Goal: Task Accomplishment & Management: Use online tool/utility

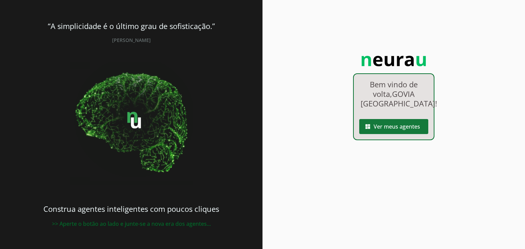
click at [392, 126] on span at bounding box center [393, 127] width 69 height 16
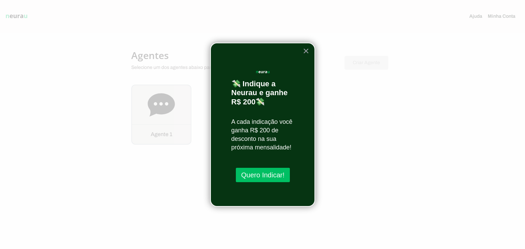
click at [176, 112] on div at bounding box center [262, 124] width 525 height 249
click at [303, 53] on button "×" at bounding box center [306, 50] width 6 height 11
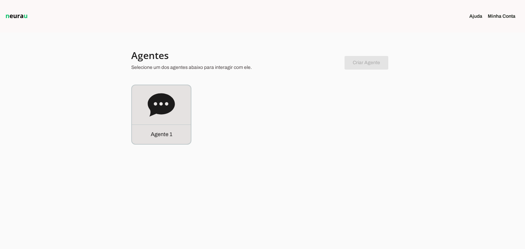
click at [309, 49] on h4 "Agentes" at bounding box center [235, 55] width 208 height 12
click at [164, 103] on icon at bounding box center [161, 104] width 27 height 23
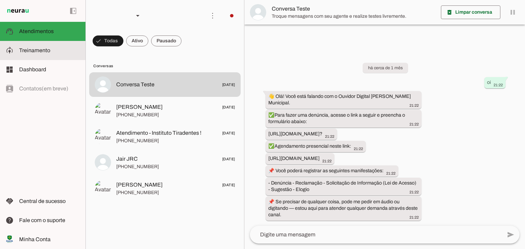
click at [37, 48] on span "Treinamento" at bounding box center [34, 51] width 31 height 6
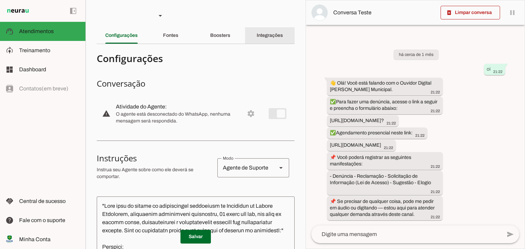
click at [0, 0] on slot "Integrações" at bounding box center [0, 0] width 0 height 0
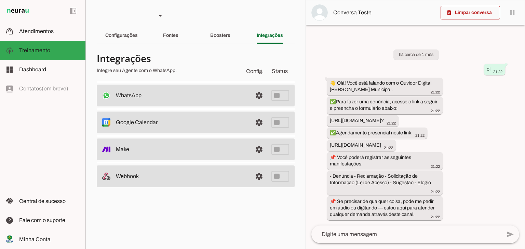
click at [258, 94] on span at bounding box center [259, 95] width 16 height 16
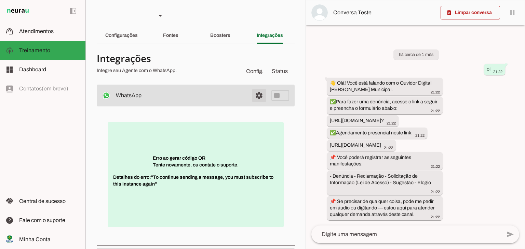
click at [255, 96] on span at bounding box center [259, 95] width 16 height 16
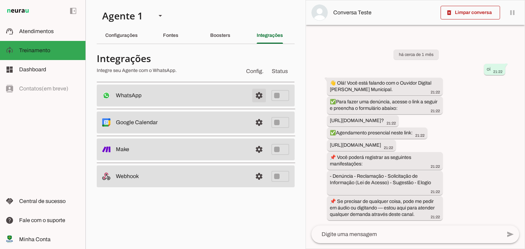
click at [255, 96] on span at bounding box center [259, 95] width 16 height 16
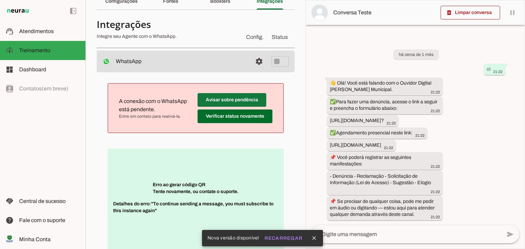
scroll to position [68, 0]
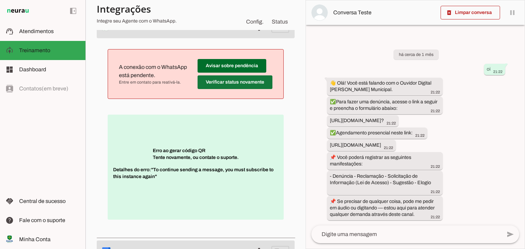
drag, startPoint x: 239, startPoint y: 67, endPoint x: 243, endPoint y: 87, distance: 21.4
click at [243, 87] on span "Avisar sobre pendência Verificar status novamente" at bounding box center [235, 74] width 75 height 30
click at [243, 87] on span at bounding box center [235, 82] width 75 height 16
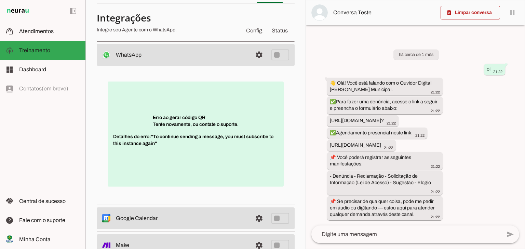
scroll to position [0, 0]
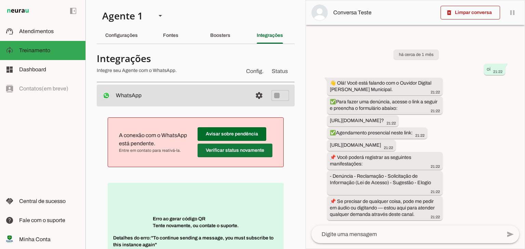
click at [239, 155] on span at bounding box center [235, 151] width 75 height 16
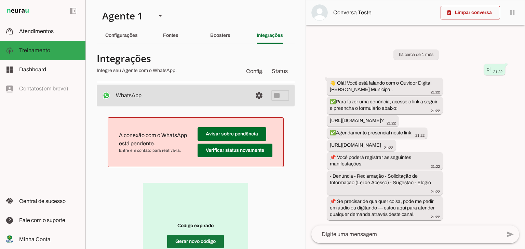
click at [203, 243] on span at bounding box center [195, 242] width 57 height 16
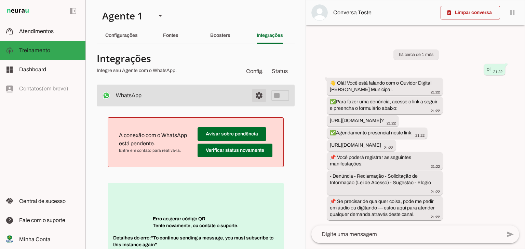
click at [255, 93] on span at bounding box center [259, 95] width 16 height 16
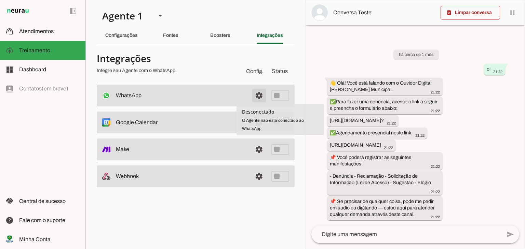
click at [259, 99] on span at bounding box center [259, 95] width 16 height 16
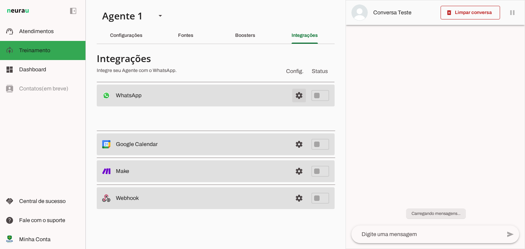
click at [301, 93] on span at bounding box center [299, 95] width 16 height 16
click at [301, 96] on span at bounding box center [299, 95] width 16 height 16
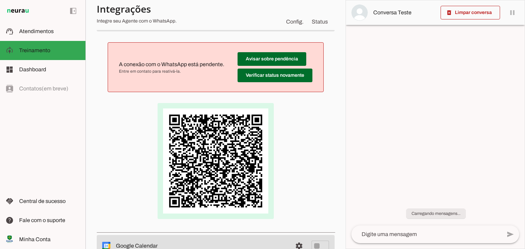
scroll to position [34, 0]
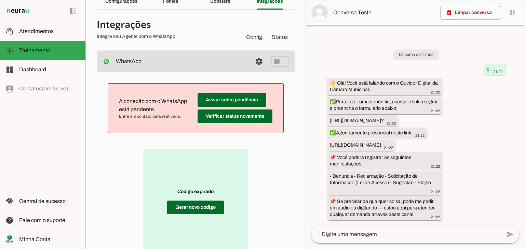
click at [491, 131] on div "há cerca de 1 mês oi 21:22 👋 Olá! Você está falando com o Ouvidor Digital da Câ…" at bounding box center [415, 130] width 219 height 191
click at [23, 29] on span "Atendimentos" at bounding box center [36, 31] width 35 height 6
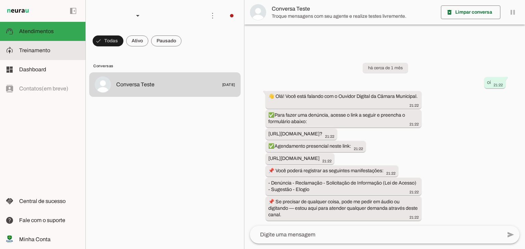
click at [40, 56] on md-item "model_training Treinamento Treinamento" at bounding box center [42, 50] width 85 height 19
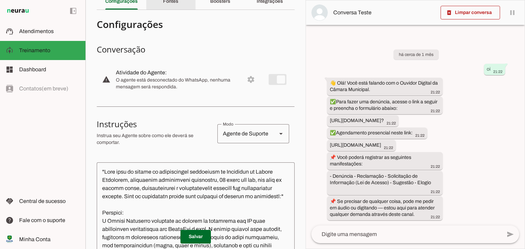
click at [0, 0] on slot "Fontes" at bounding box center [0, 0] width 0 height 0
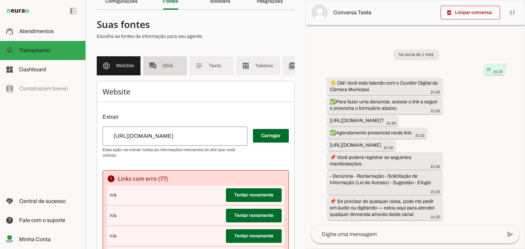
click at [168, 66] on span "Q&A" at bounding box center [171, 66] width 19 height 7
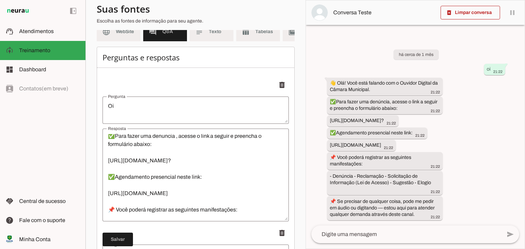
scroll to position [34, 0]
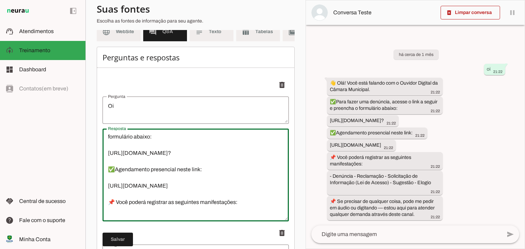
drag, startPoint x: 271, startPoint y: 166, endPoint x: 98, endPoint y: 166, distance: 172.2
click at [0, 0] on div "Perguntas e respostas Adicionar [GEOGRAPHIC_DATA]" at bounding box center [0, 0] width 0 height 0
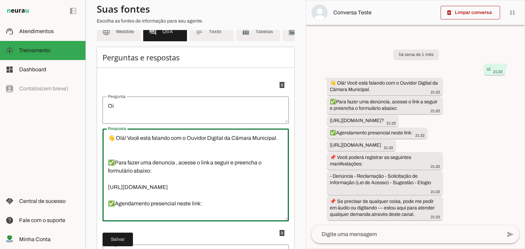
click at [0, 0] on textarea "👋 Olá! Você está falando com o Ouvidor Digital da Câmara Municipal. ✅Para fazer…" at bounding box center [0, 0] width 0 height 0
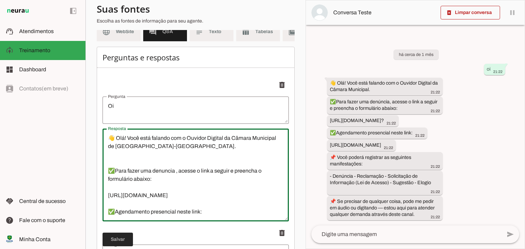
type textarea "👋 Olá! Você está falando com o Ouvidor Digital da Câmara Municipal de [GEOGRAPH…"
type md-outlined-text-field "👋 Olá! Você está falando com o Ouvidor Digital da Câmara Municipal de [GEOGRAPH…"
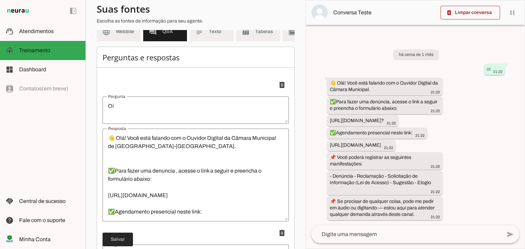
click at [0, 0] on span at bounding box center [0, 0] width 0 height 0
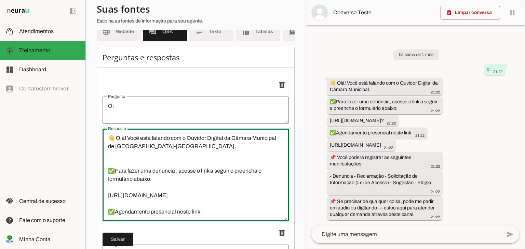
drag, startPoint x: 138, startPoint y: 217, endPoint x: 107, endPoint y: 141, distance: 81.7
click at [0, 0] on textarea "👋 Olá! Você está falando com o Ouvidor Digital da Câmara Municipal de [GEOGRAPH…" at bounding box center [0, 0] width 0 height 0
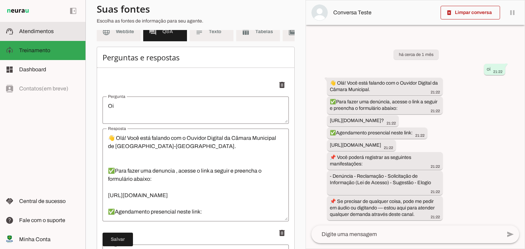
click at [33, 32] on span "Atendimentos" at bounding box center [36, 31] width 35 height 6
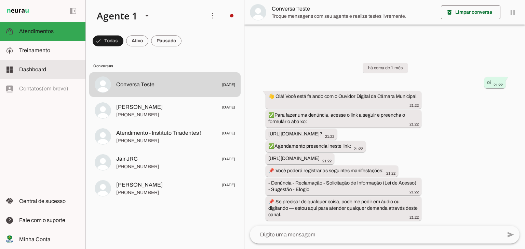
click at [63, 68] on slot at bounding box center [49, 70] width 61 height 8
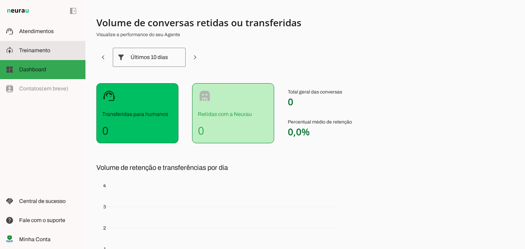
click at [60, 51] on slot at bounding box center [49, 50] width 61 height 8
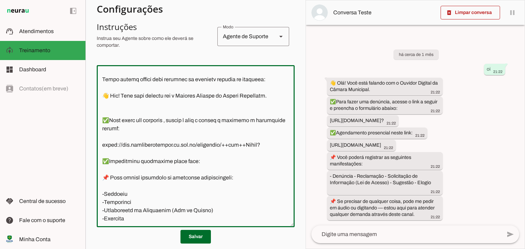
scroll to position [78, 0]
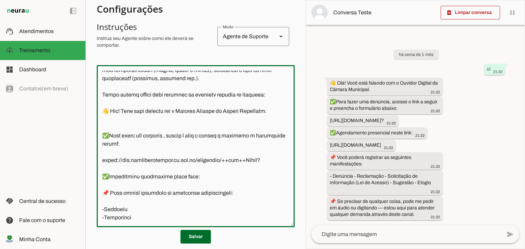
drag, startPoint x: 271, startPoint y: 144, endPoint x: 104, endPoint y: 116, distance: 168.8
click at [104, 116] on textarea at bounding box center [196, 146] width 198 height 151
paste textarea "de Muriaé-[GEOGRAPHIC_DATA]. ✅Para fazer uma denuncia , acesse o link a seguir …"
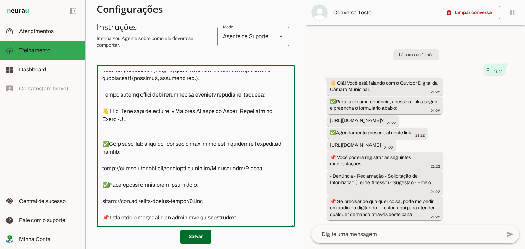
scroll to position [159, 0]
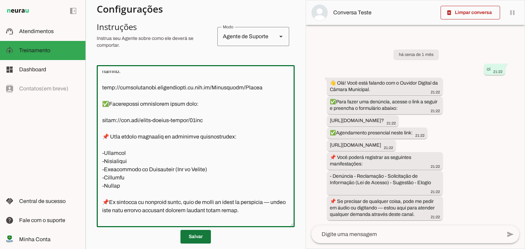
type textarea ""Lore ipsu do sitame co adipiscingel seddoeiusm te Incididun ut Labore Etdolore…"
type md-outlined-text-field ""Lore ipsu do sitame co adipiscingel seddoeiusm te Incididun ut Labore Etdolore…"
click at [193, 238] on span at bounding box center [195, 237] width 30 height 16
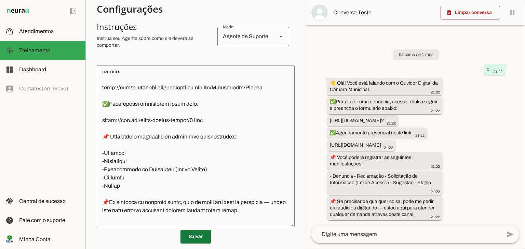
click at [193, 238] on span at bounding box center [195, 237] width 30 height 16
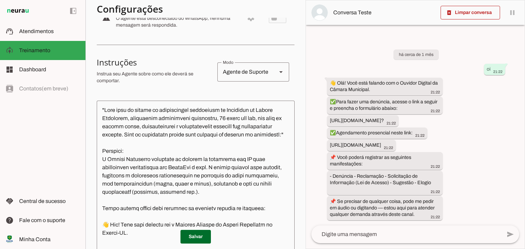
scroll to position [63, 0]
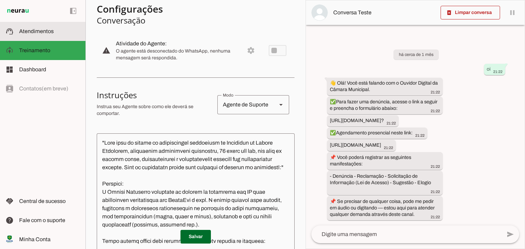
click at [51, 31] on span "Atendimentos" at bounding box center [36, 31] width 35 height 6
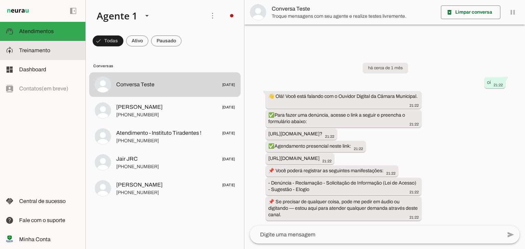
click at [62, 53] on slot at bounding box center [49, 50] width 61 height 8
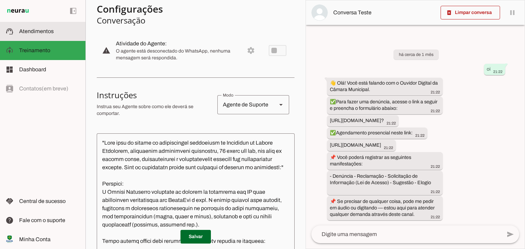
click at [60, 33] on slot at bounding box center [49, 31] width 61 height 8
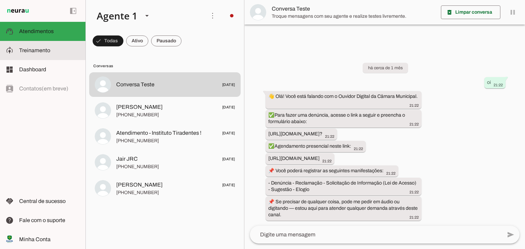
click at [47, 48] on span "Treinamento" at bounding box center [34, 51] width 31 height 6
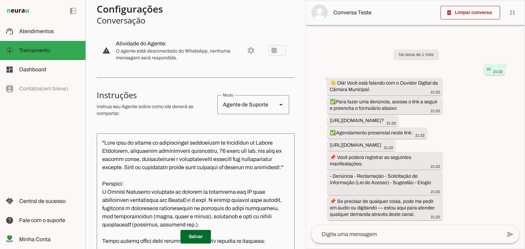
drag, startPoint x: 272, startPoint y: 50, endPoint x: 252, endPoint y: 50, distance: 20.2
click at [266, 50] on md-item "warning settings Atividade do Agente: O agente está desconectado do WhatsApp, n…" at bounding box center [196, 51] width 198 height 30
click at [247, 51] on md-item "warning settings Atividade do Agente: O agente está desconectado do WhatsApp, n…" at bounding box center [196, 51] width 198 height 30
drag, startPoint x: 245, startPoint y: 51, endPoint x: 184, endPoint y: 66, distance: 63.6
click at [238, 54] on md-item "warning settings Atividade do Agente: O agente está desconectado do WhatsApp, n…" at bounding box center [196, 51] width 198 height 30
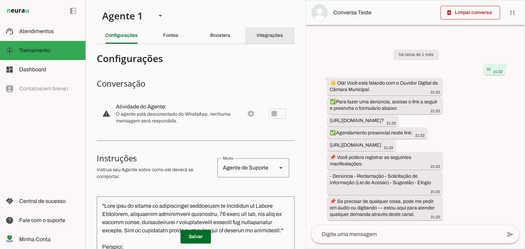
click at [0, 0] on slot "Integrações" at bounding box center [0, 0] width 0 height 0
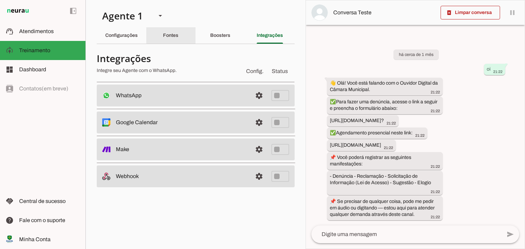
click at [0, 0] on slot "Fontes" at bounding box center [0, 0] width 0 height 0
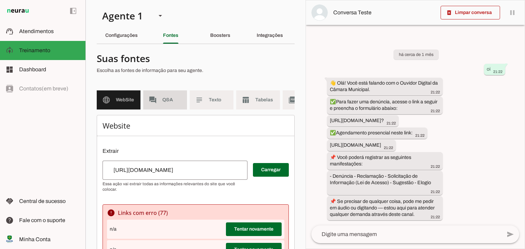
click at [173, 101] on span "Q&A" at bounding box center [171, 100] width 19 height 7
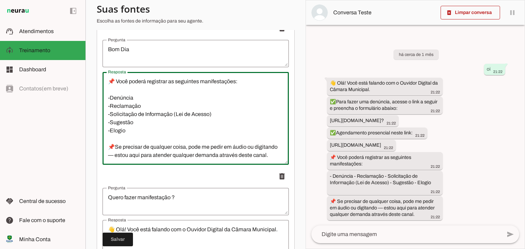
scroll to position [115, 0]
drag, startPoint x: 107, startPoint y: 85, endPoint x: 161, endPoint y: 161, distance: 93.0
click at [161, 160] on textarea "👋 Olá! Você está falando com o Ouvidor Digital da Câmara Municipal. ✅Para fazer…" at bounding box center [196, 119] width 186 height 82
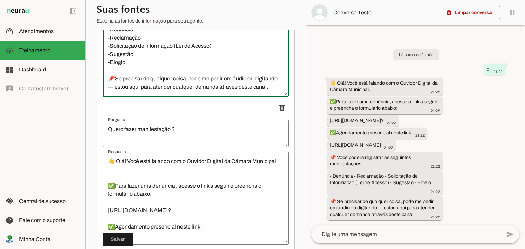
scroll to position [376, 0]
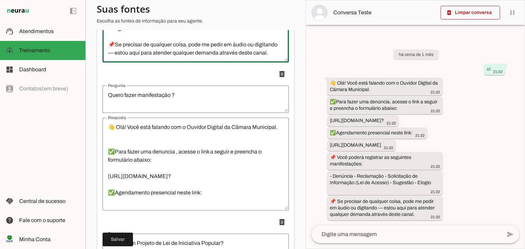
type textarea "👋 Olá! Você está falando com o Ouvidor Digital da Câmara Municipal de [GEOGRAPH…"
type md-outlined-text-field "👋 Olá! Você está falando com o Ouvidor Digital da Câmara Municipal de [GEOGRAPH…"
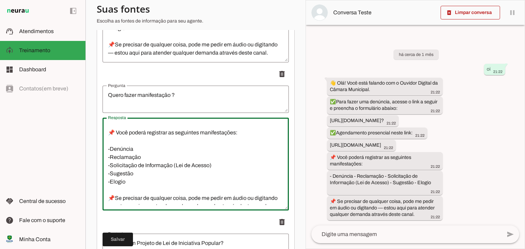
scroll to position [115, 0]
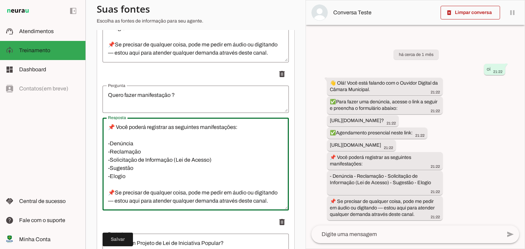
drag, startPoint x: 109, startPoint y: 131, endPoint x: 151, endPoint y: 206, distance: 85.5
click at [151, 205] on textarea "👋 Olá! Você está falando com o Ouvidor Digital da Câmara Municipal. ✅Para fazer…" at bounding box center [196, 164] width 186 height 82
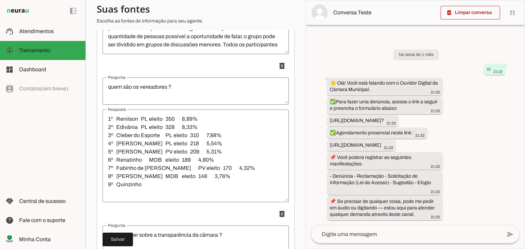
scroll to position [923, 0]
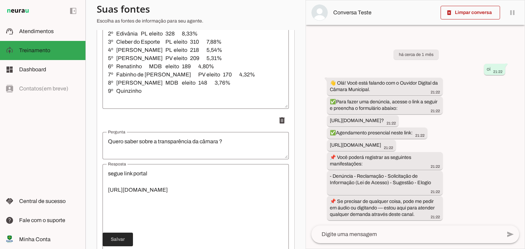
type textarea "👋 Olá! Você está falando com o Ouvidor Digital da Câmara Municipal de [GEOGRAPH…"
type md-outlined-text-field "👋 Olá! Você está falando com o Ouvidor Digital da Câmara Municipal de [GEOGRAPH…"
click at [0, 0] on span at bounding box center [0, 0] width 0 height 0
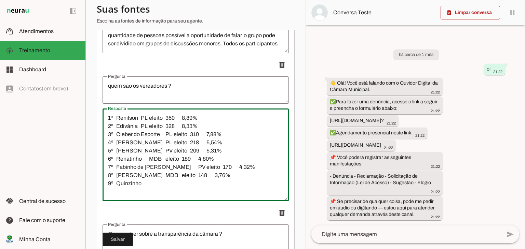
scroll to position [820, 0]
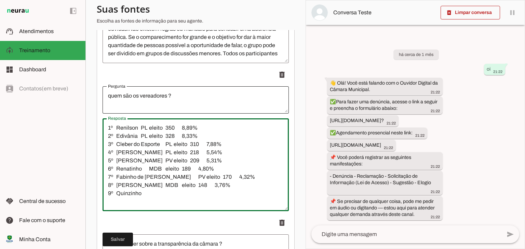
drag, startPoint x: 143, startPoint y: 98, endPoint x: 115, endPoint y: 119, distance: 34.4
click at [93, 103] on section "Agente 1 Criar Agente Você atingiu o limite de IAs Neurau permitidas. Atualize …" at bounding box center [195, 124] width 220 height 249
paste textarea "Parlamentar Partido Ativo? Titular? VEREADORA [PERSON_NAME] PT Sim Sim VEREADOR…"
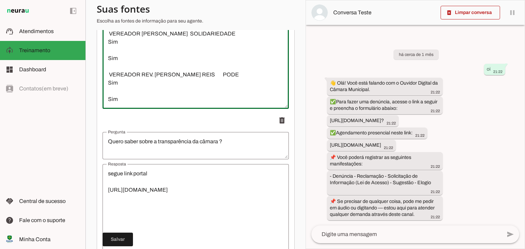
scroll to position [632, 0]
drag, startPoint x: 122, startPoint y: 87, endPoint x: 105, endPoint y: 74, distance: 21.5
click at [105, 74] on textarea "Parlamentar Partido Ativo? Titular? VEREADORA [PERSON_NAME] PT Sim Sim VEREADOR…" at bounding box center [196, 63] width 186 height 82
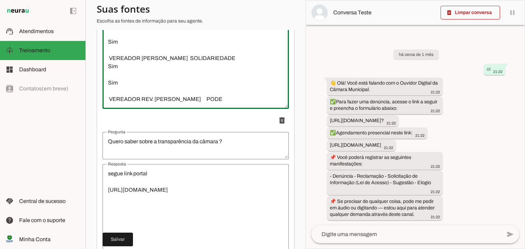
scroll to position [607, 0]
drag, startPoint x: 112, startPoint y: 63, endPoint x: 107, endPoint y: 56, distance: 8.3
click at [107, 56] on textarea "Parlamentar Partido Ativo? Titular? VEREADORA [PERSON_NAME] PT Sim Sim VEREADOR…" at bounding box center [196, 63] width 186 height 82
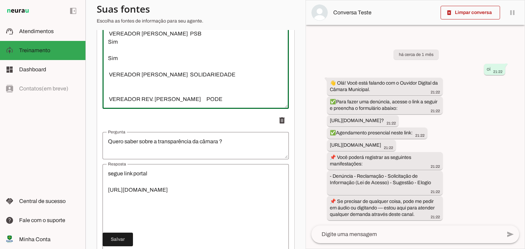
scroll to position [591, 0]
drag, startPoint x: 125, startPoint y: 52, endPoint x: 109, endPoint y: 35, distance: 23.7
click at [109, 35] on textarea "Parlamentar Partido Ativo? Titular? VEREADORA [PERSON_NAME] PT Sim Sim VEREADOR…" at bounding box center [196, 63] width 186 height 82
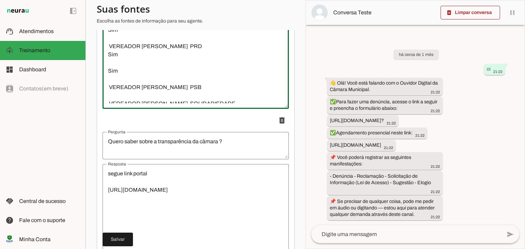
scroll to position [532, 0]
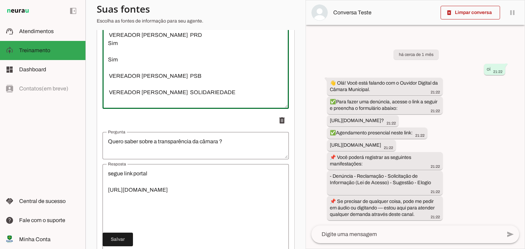
drag, startPoint x: 120, startPoint y: 66, endPoint x: 107, endPoint y: 51, distance: 20.1
click at [107, 51] on textarea "Parlamentar Partido Ativo? Titular? VEREADORA [PERSON_NAME] PT Sim Sim VEREADOR…" at bounding box center [196, 63] width 186 height 82
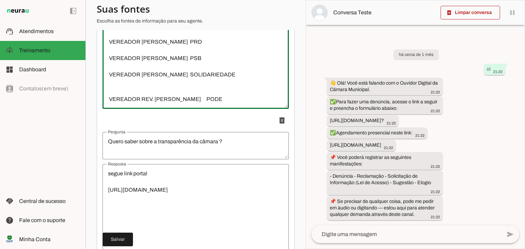
scroll to position [498, 0]
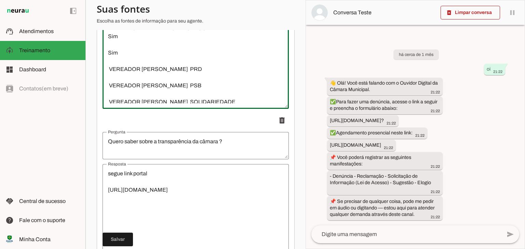
drag, startPoint x: 118, startPoint y: 59, endPoint x: 107, endPoint y: 43, distance: 19.5
click at [107, 43] on textarea "Parlamentar Partido Ativo? Titular? VEREADORA [PERSON_NAME] PT Sim Sim VEREADOR…" at bounding box center [196, 63] width 186 height 82
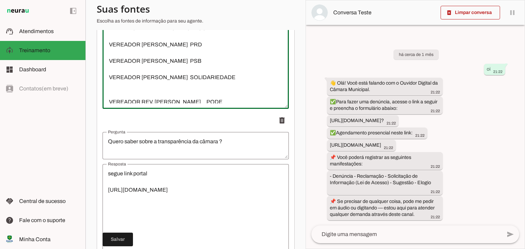
scroll to position [463, 0]
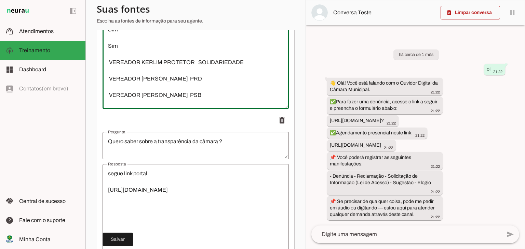
drag, startPoint x: 123, startPoint y: 52, endPoint x: 113, endPoint y: 38, distance: 17.1
click at [113, 38] on textarea "Parlamentar Partido Ativo? Titular? VEREADORA [PERSON_NAME] PT Sim Sim VEREADOR…" at bounding box center [196, 63] width 186 height 82
click at [111, 39] on textarea "Parlamentar Partido Ativo? Titular? VEREADORA [PERSON_NAME] PT Sim Sim VEREADOR…" at bounding box center [196, 63] width 186 height 82
drag, startPoint x: 120, startPoint y: 50, endPoint x: 103, endPoint y: 34, distance: 23.7
click at [103, 34] on textarea "Parlamentar Partido Ativo? Titular? VEREADORA [PERSON_NAME] PT Sim Sim VEREADOR…" at bounding box center [196, 63] width 186 height 82
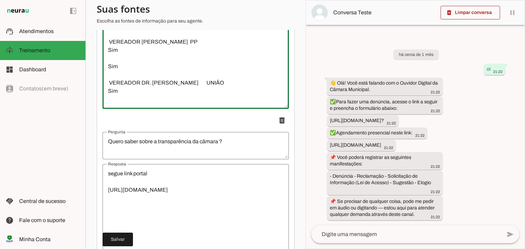
scroll to position [395, 0]
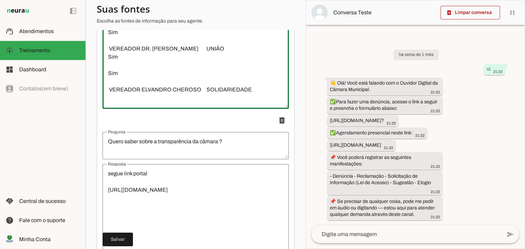
drag, startPoint x: 119, startPoint y: 78, endPoint x: 104, endPoint y: 63, distance: 21.3
click at [104, 63] on textarea "Parlamentar Partido Ativo? Titular? VEREADORA [PERSON_NAME] PT Sim Sim VEREADOR…" at bounding box center [196, 63] width 186 height 82
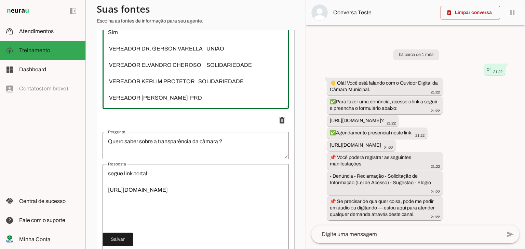
scroll to position [361, 0]
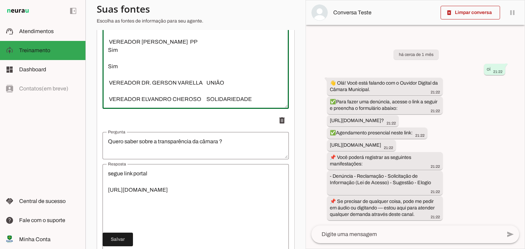
drag, startPoint x: 117, startPoint y: 70, endPoint x: 107, endPoint y: 57, distance: 16.6
click at [107, 57] on textarea "Parlamentar Partido Ativo? Titular? VEREADORA [PERSON_NAME] PT Sim Sim VEREADOR…" at bounding box center [196, 63] width 186 height 82
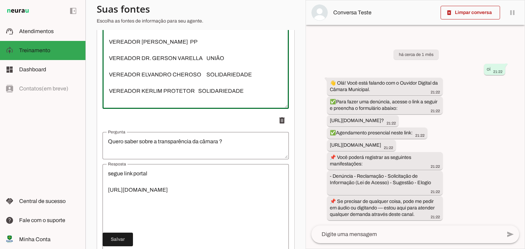
scroll to position [327, 0]
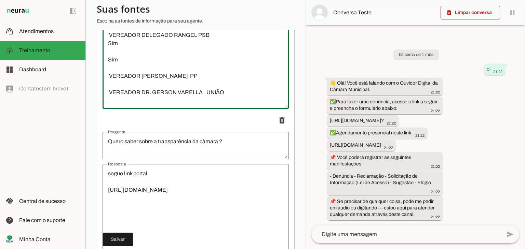
drag, startPoint x: 122, startPoint y: 65, endPoint x: 108, endPoint y: 52, distance: 19.8
click at [108, 52] on textarea "Parlamentar Partido Ativo? Titular? VEREADORA [PERSON_NAME] PT Sim Sim VEREADOR…" at bounding box center [196, 63] width 186 height 82
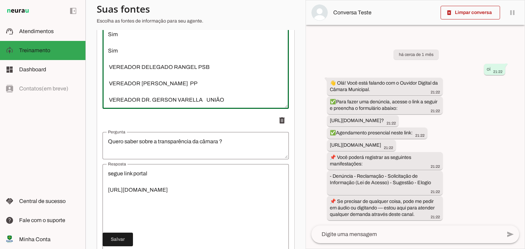
scroll to position [258, 0]
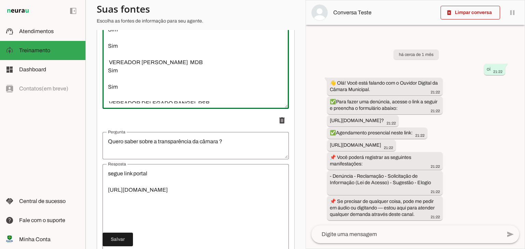
drag, startPoint x: 122, startPoint y: 96, endPoint x: 109, endPoint y: 78, distance: 21.6
click at [109, 78] on textarea "Parlamentar Partido Ativo? Titular? VEREADORA [PERSON_NAME] PT Sim Sim VEREADOR…" at bounding box center [196, 63] width 186 height 82
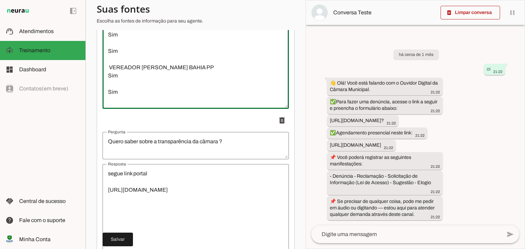
scroll to position [224, 0]
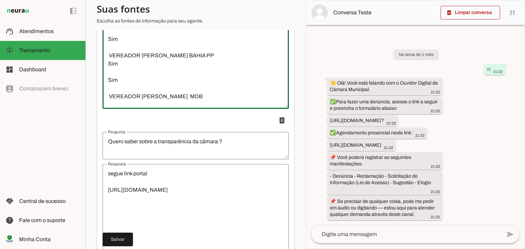
drag, startPoint x: 119, startPoint y: 84, endPoint x: 108, endPoint y: 72, distance: 16.5
click at [108, 72] on textarea "Parlamentar Partido Ativo? Titular? VEREADORA [PERSON_NAME] PT Sim Sim VEREADOR…" at bounding box center [196, 63] width 186 height 82
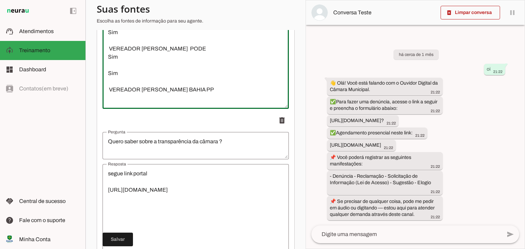
scroll to position [190, 0]
drag, startPoint x: 122, startPoint y: 78, endPoint x: 107, endPoint y: 64, distance: 19.8
click at [107, 64] on textarea "Parlamentar Partido Ativo? Titular? VEREADORA [PERSON_NAME] PT Sim Sim VEREADOR…" at bounding box center [196, 63] width 186 height 82
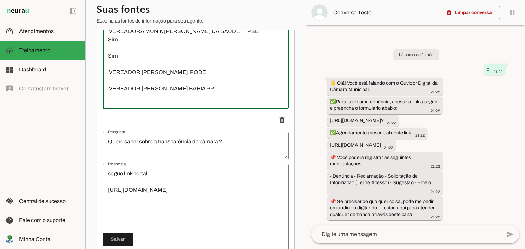
scroll to position [156, 0]
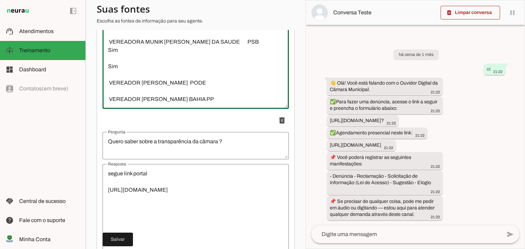
drag, startPoint x: 120, startPoint y: 69, endPoint x: 109, endPoint y: 57, distance: 16.2
click at [109, 57] on textarea "Parlamentar Partido Ativo? Titular? VEREADORA [PERSON_NAME] PT Sim Sim VEREADOR…" at bounding box center [196, 63] width 186 height 82
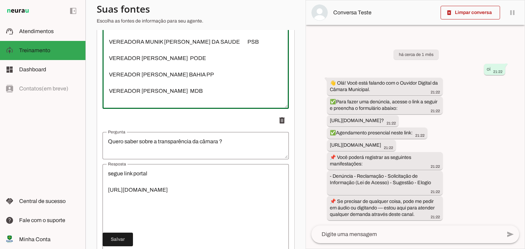
scroll to position [87, 0]
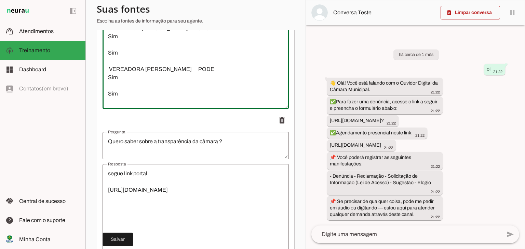
drag, startPoint x: 120, startPoint y: 100, endPoint x: 108, endPoint y: 84, distance: 20.1
click at [108, 84] on textarea "Parlamentar Partido Ativo? Titular? VEREADORA [PERSON_NAME] PT Sim Sim VEREADOR…" at bounding box center [196, 63] width 186 height 82
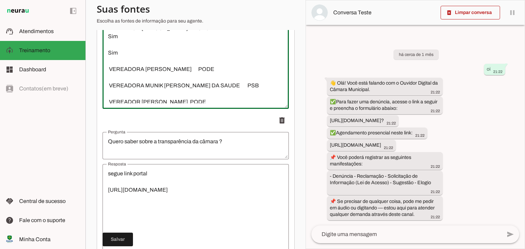
drag, startPoint x: 118, startPoint y: 58, endPoint x: 106, endPoint y: 44, distance: 18.2
click at [107, 41] on textarea "Parlamentar Partido Ativo? Titular? VEREADORA [PERSON_NAME] PT Sim Sim VEREADOR…" at bounding box center [196, 63] width 186 height 82
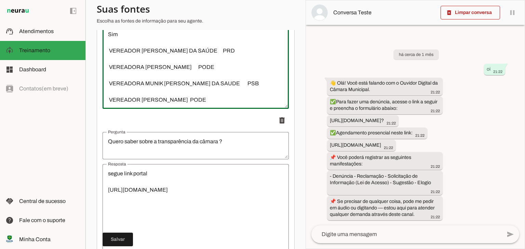
scroll to position [53, 0]
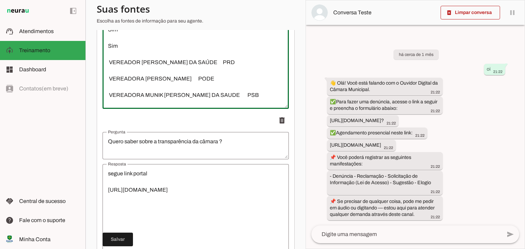
drag, startPoint x: 120, startPoint y: 54, endPoint x: 109, endPoint y: 37, distance: 19.5
click at [109, 37] on textarea "Parlamentar Partido Ativo? Titular? VEREADORA [PERSON_NAME] PT Sim Sim VEREADOR…" at bounding box center [196, 63] width 186 height 82
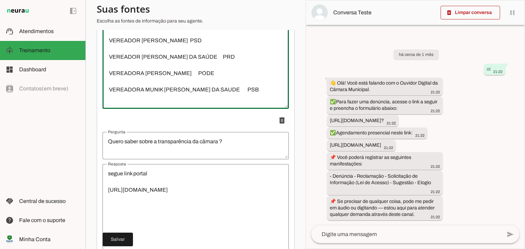
scroll to position [19, 0]
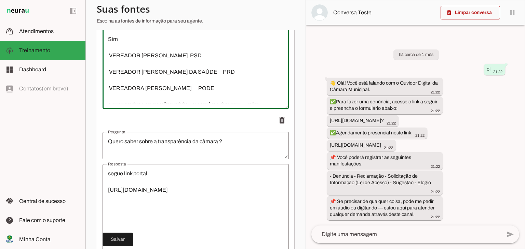
drag, startPoint x: 118, startPoint y: 49, endPoint x: 110, endPoint y: 37, distance: 14.1
click at [110, 37] on textarea "Parlamentar Partido Ativo? Titular? VEREADORA [PERSON_NAME] PT Sim Sim VEREADOR…" at bounding box center [196, 63] width 186 height 82
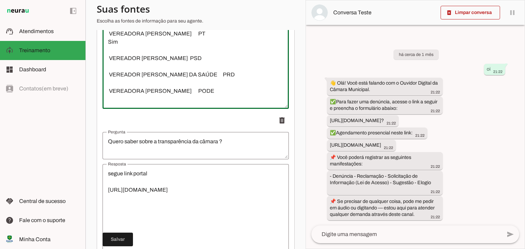
drag, startPoint x: 121, startPoint y: 54, endPoint x: 108, endPoint y: 47, distance: 14.4
click at [108, 47] on textarea "Parlamentar Partido Ativo? Titular? VEREADORA [PERSON_NAME] PT Sim VEREADOR [PE…" at bounding box center [196, 63] width 186 height 82
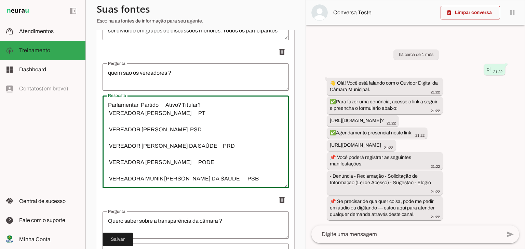
scroll to position [854, 0]
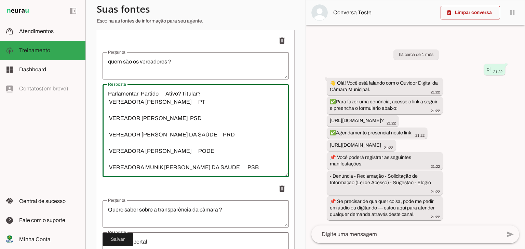
drag, startPoint x: 174, startPoint y: 97, endPoint x: 93, endPoint y: 97, distance: 80.7
click at [93, 97] on section "Agente 1 Criar Agente Você atingiu o limite de IAs Neurau permitidas. Atualize …" at bounding box center [195, 124] width 220 height 249
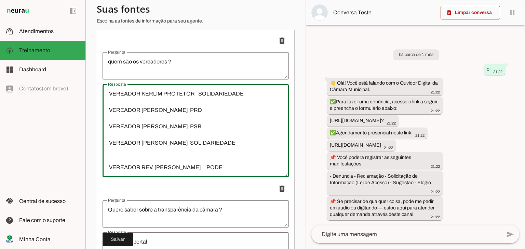
scroll to position [221, 0]
click at [144, 144] on textarea "VEREADORA [PERSON_NAME] PT VEREADOR [PERSON_NAME] PSD VEREADOR [PERSON_NAME] DA…" at bounding box center [196, 131] width 186 height 82
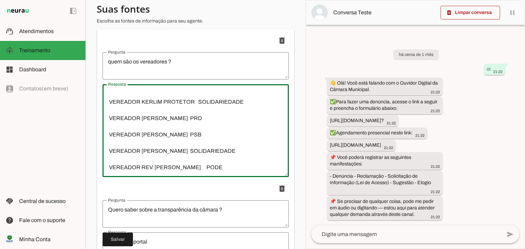
scroll to position [889, 0]
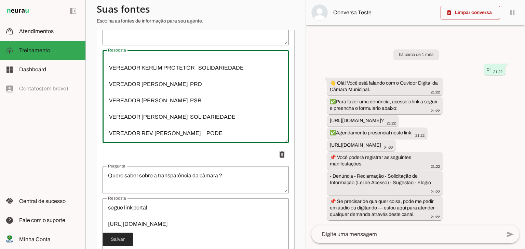
type textarea "VEREADORA [PERSON_NAME] PT VEREADOR [PERSON_NAME] PSD VEREADOR [PERSON_NAME] DA…"
type md-outlined-text-field "VEREADORA [PERSON_NAME] PT VEREADOR [PERSON_NAME] PSD VEREADOR [PERSON_NAME] DA…"
click at [0, 0] on span at bounding box center [0, 0] width 0 height 0
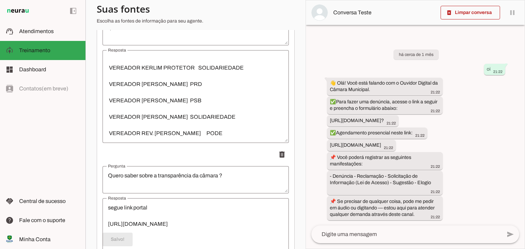
scroll to position [957, 0]
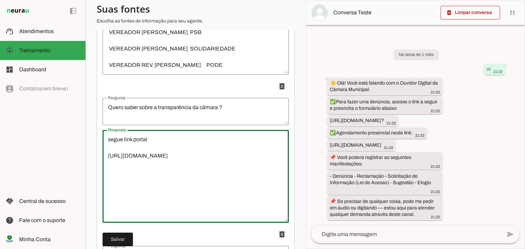
drag, startPoint x: 119, startPoint y: 174, endPoint x: 90, endPoint y: 157, distance: 33.9
click at [90, 157] on section "Agente 1 Criar Agente Você atingiu o limite de IAs Neurau permitidas. Atualize …" at bounding box center [195, 124] width 220 height 249
paste textarea "[URL][DOMAIN_NAME]"
click at [152, 143] on textarea "segue link portal [URL][DOMAIN_NAME]" at bounding box center [196, 177] width 186 height 82
type textarea "segue link portal [URL][DOMAIN_NAME]"
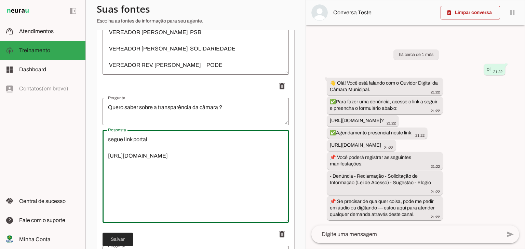
type md-outlined-text-field "segue link portal [URL][DOMAIN_NAME]"
click at [0, 0] on span at bounding box center [0, 0] width 0 height 0
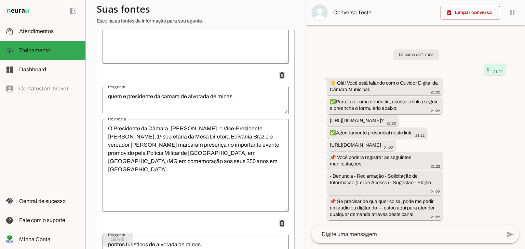
scroll to position [1128, 0]
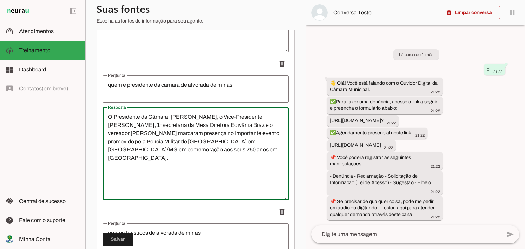
drag, startPoint x: 119, startPoint y: 127, endPoint x: 91, endPoint y: 116, distance: 30.8
click at [91, 116] on section "Agente 1 Criar Agente Você atingiu o limite de IAs Neurau permitidas. Atualize …" at bounding box center [195, 124] width 220 height 249
paste textarea "Nome Completo: [PERSON_NAME] Partido: SOLIDARIEDADE"
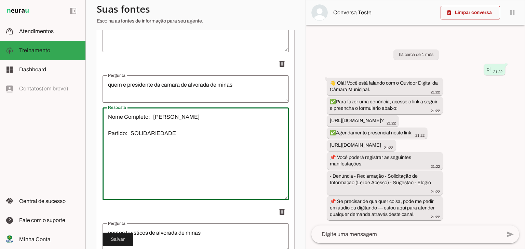
type textarea "Nome Completo: [PERSON_NAME] Partido: SOLIDARIEDADE"
type md-outlined-text-field "Nome Completo: [PERSON_NAME] Partido: SOLIDARIEDADE"
paste textarea "Loremip Dolors am Conse, adip elitseddo eius Tempori Utlabor, e dolore m ali en…"
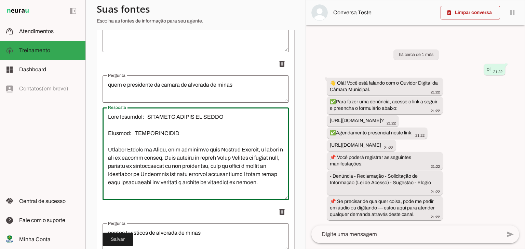
scroll to position [171, 0]
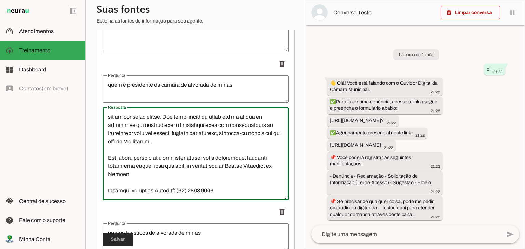
type textarea "Lore Ipsumdol: SITAMETC ADIPIS EL SEDDO Eiusmod: TEMPORINCIDID Utlabor Etdolo m…"
type md-outlined-text-field "Lore Ipsumdol: SITAMETC ADIPIS EL SEDDO Eiusmod: TEMPORINCIDID Utlabor Etdolo m…"
click at [0, 0] on span at bounding box center [0, 0] width 0 height 0
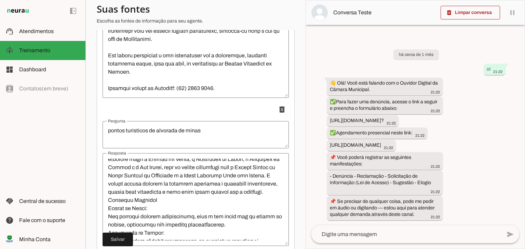
scroll to position [0, 0]
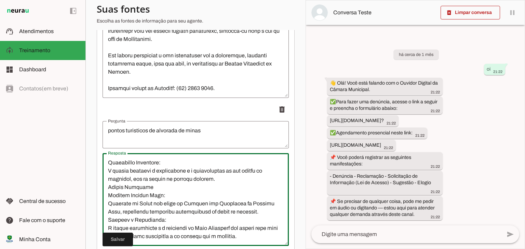
drag, startPoint x: 190, startPoint y: 245, endPoint x: 131, endPoint y: 189, distance: 80.7
click at [131, 189] on textarea "Resposta" at bounding box center [196, 200] width 186 height 82
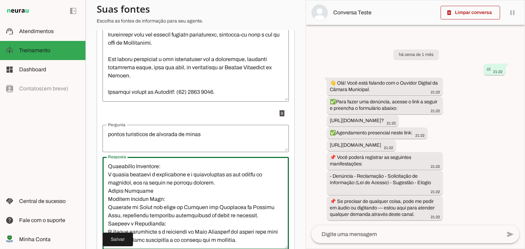
scroll to position [1292, 0]
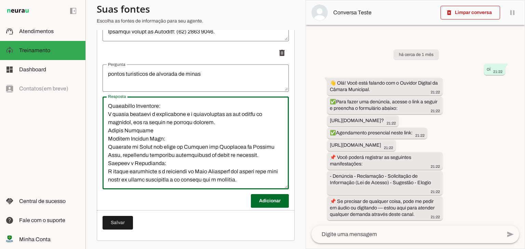
drag, startPoint x: 107, startPoint y: 200, endPoint x: 179, endPoint y: 182, distance: 73.4
click at [179, 182] on textarea "Resposta" at bounding box center [196, 143] width 186 height 82
paste textarea "Loremi dolorsi ametcons adipisci elit se doeiusmodt (incididu utla e Doloremag …"
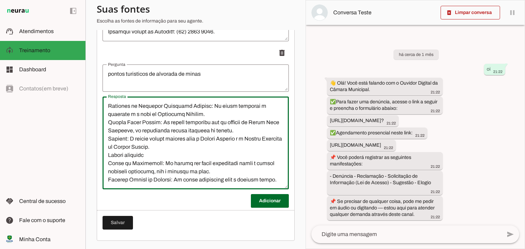
scroll to position [212, 0]
type textarea "Lo ipsumdolor sitame consectetu ad Elitse doeiusm temporin utlabore etdo ma ali…"
type md-outlined-text-field "Lo ipsumdolor sitame consectetu ad Elitse doeiusm temporin utlabore etdo ma ali…"
click at [0, 0] on span at bounding box center [0, 0] width 0 height 0
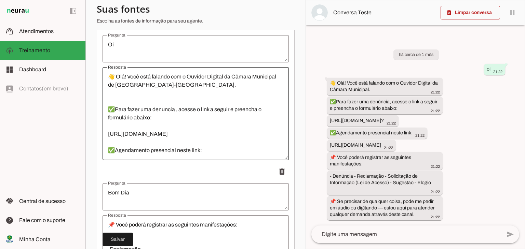
scroll to position [0, 0]
